Goal: Task Accomplishment & Management: Use online tool/utility

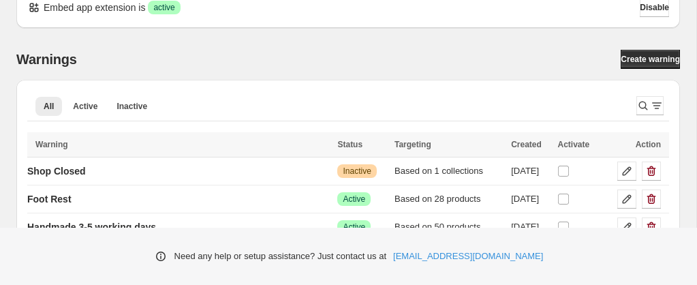
scroll to position [54, 0]
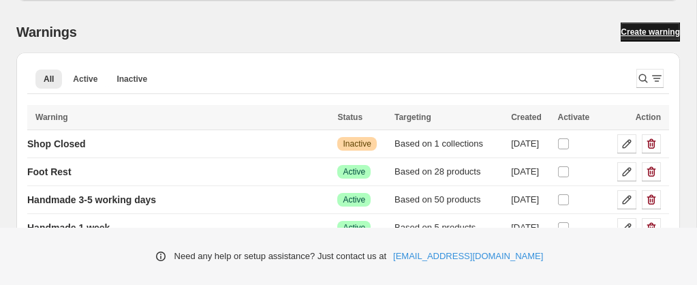
click at [624, 31] on span "Create warning" at bounding box center [649, 32] width 59 height 11
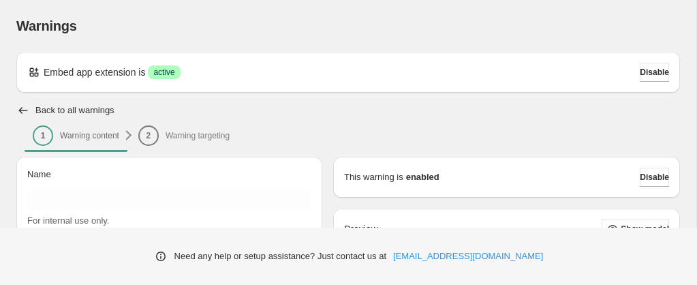
scroll to position [50, 0]
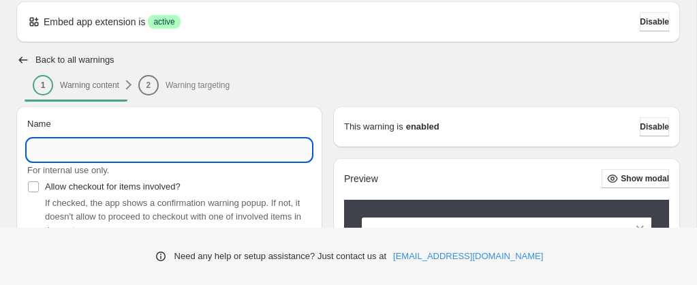
click at [167, 147] on input "Name" at bounding box center [169, 150] width 284 height 22
type input "*"
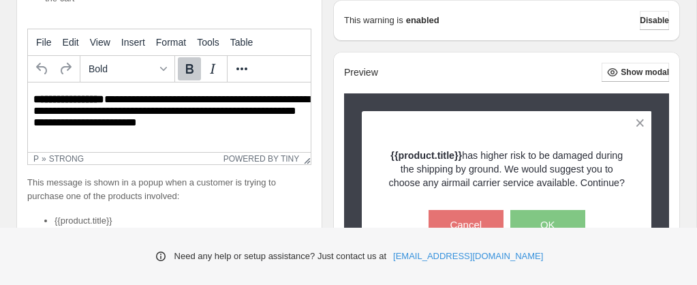
scroll to position [283, 0]
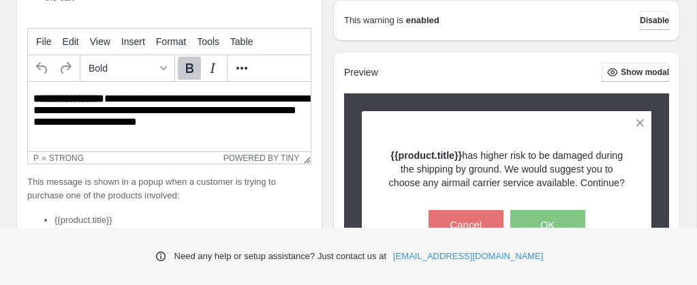
type input "********"
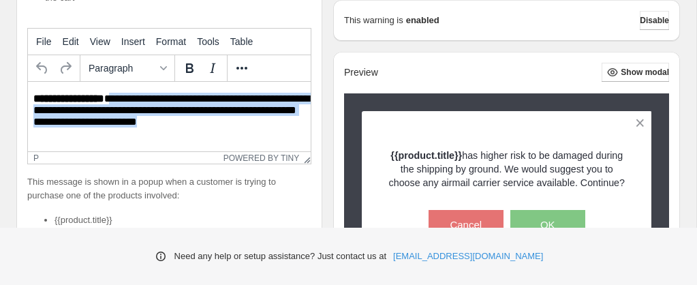
drag, startPoint x: 110, startPoint y: 99, endPoint x: 220, endPoint y: 130, distance: 114.0
click at [220, 130] on p "**********" at bounding box center [174, 112] width 283 height 38
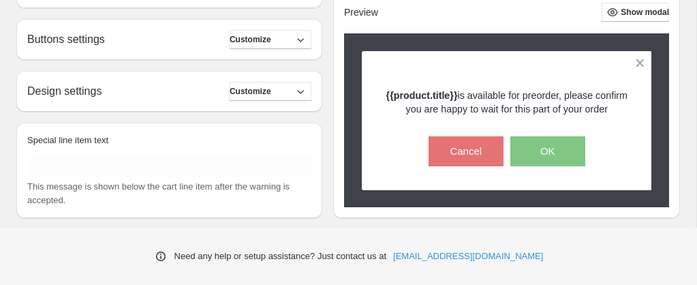
scroll to position [539, 0]
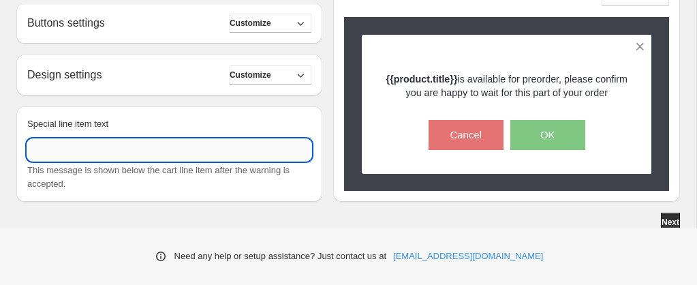
click at [120, 150] on input "Special line item text" at bounding box center [169, 150] width 284 height 22
type input "*"
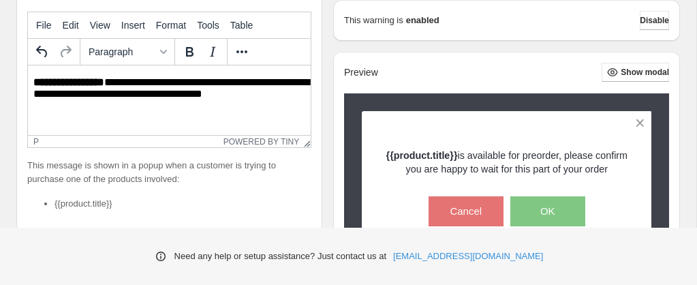
scroll to position [544, 0]
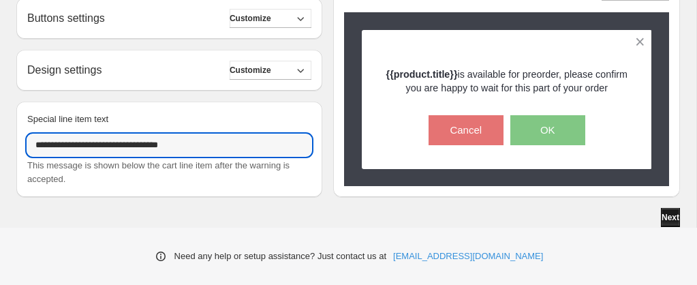
type input "**********"
click at [661, 219] on span "Next" at bounding box center [670, 217] width 18 height 11
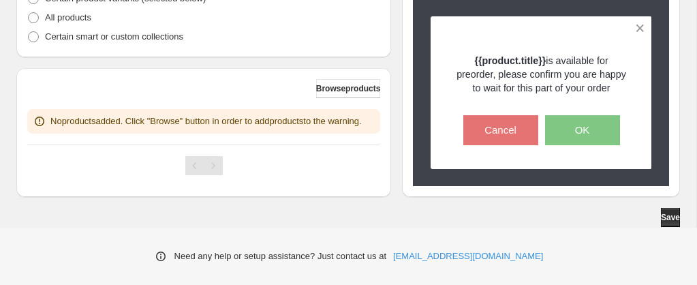
scroll to position [391, 0]
click at [332, 80] on button "Browse products" at bounding box center [348, 88] width 65 height 19
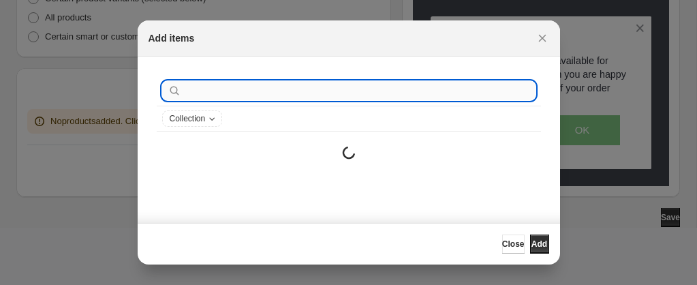
click at [269, 96] on input ":r2e:" at bounding box center [359, 90] width 351 height 19
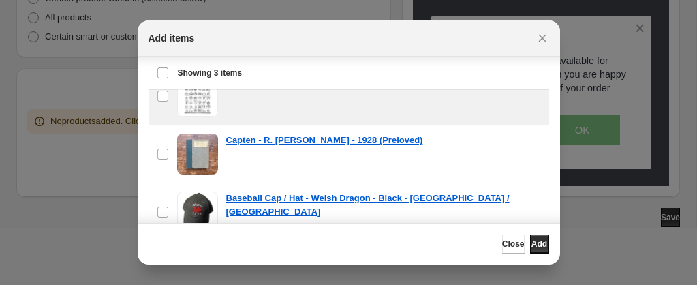
scroll to position [94, 0]
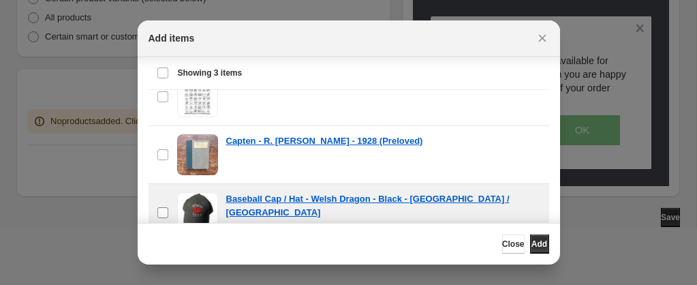
type input "***"
click at [161, 206] on span ":r2e:" at bounding box center [163, 212] width 12 height 12
click at [541, 249] on button "Add" at bounding box center [539, 243] width 19 height 19
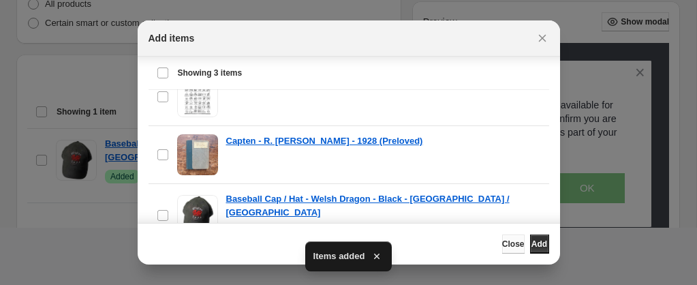
click at [502, 249] on button "Close" at bounding box center [513, 243] width 22 height 19
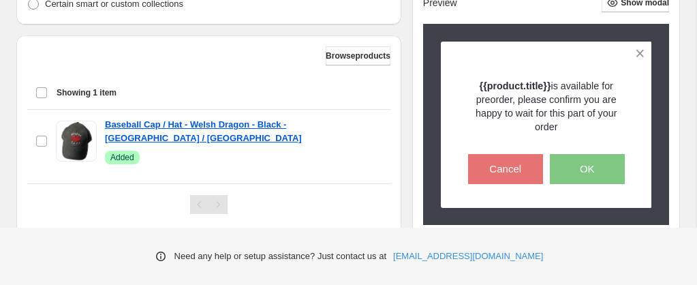
scroll to position [443, 0]
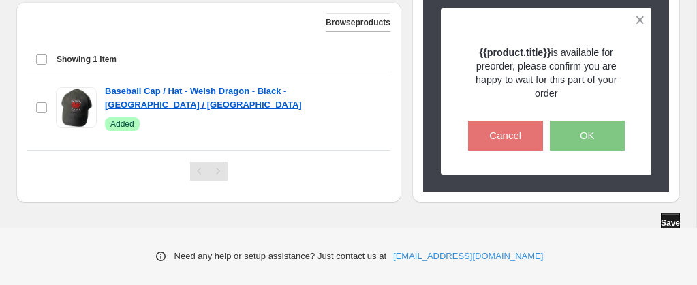
click at [660, 217] on span "Save" at bounding box center [669, 222] width 19 height 11
